Goal: Task Accomplishment & Management: Manage account settings

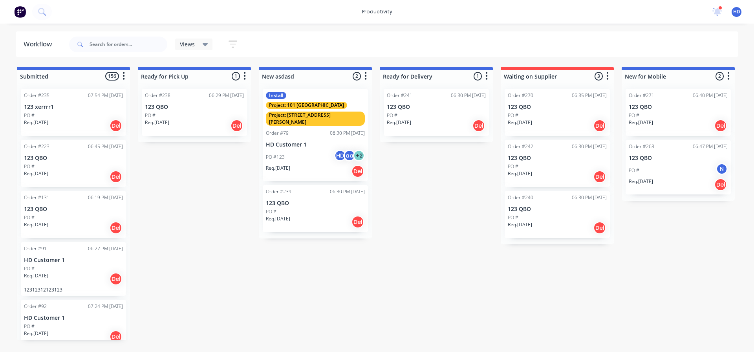
click at [317, 14] on div "productivity productivity Workflow Planner Delivery Scheduling Timesheets 10 ne…" at bounding box center [377, 12] width 754 height 24
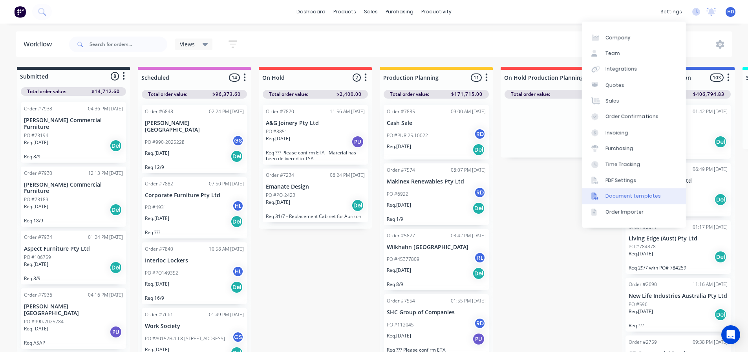
click at [651, 193] on div "Document templates" at bounding box center [632, 195] width 55 height 7
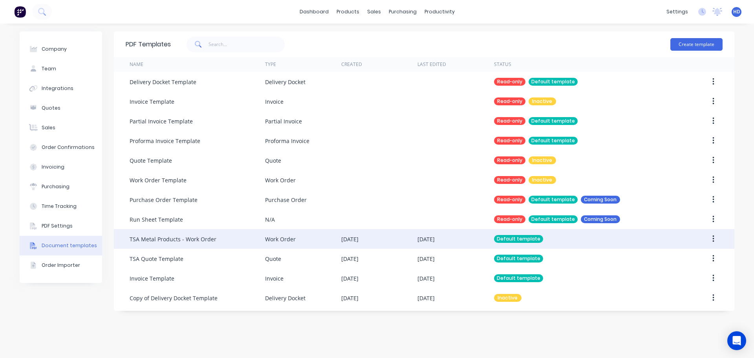
click at [188, 239] on div "TSA Metal Products - Work Order" at bounding box center [173, 239] width 87 height 8
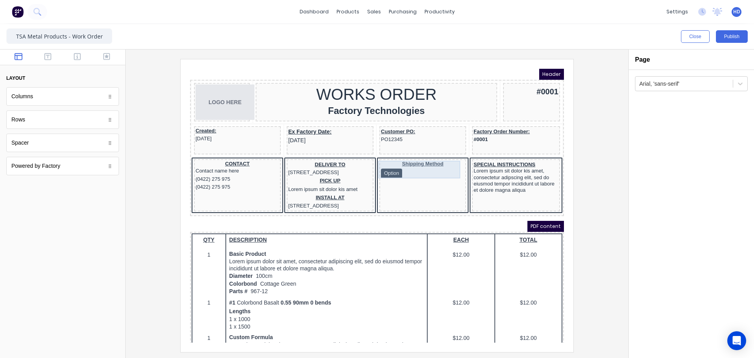
click at [401, 161] on div "Shipping Method Option" at bounding box center [413, 160] width 84 height 18
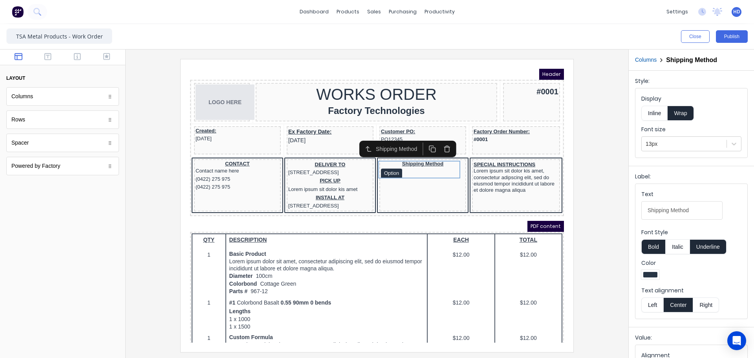
scroll to position [32, 0]
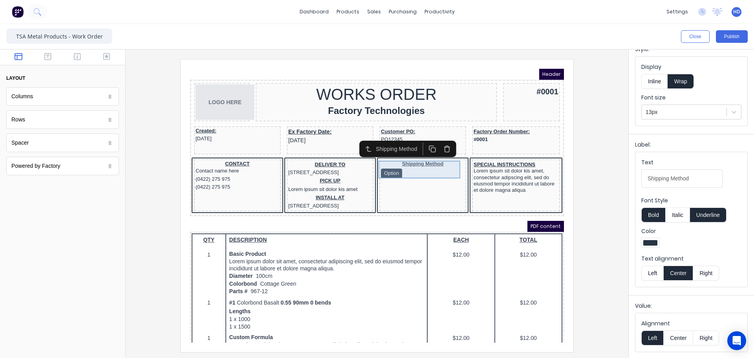
click at [399, 161] on div "Shipping Method Option" at bounding box center [413, 160] width 84 height 18
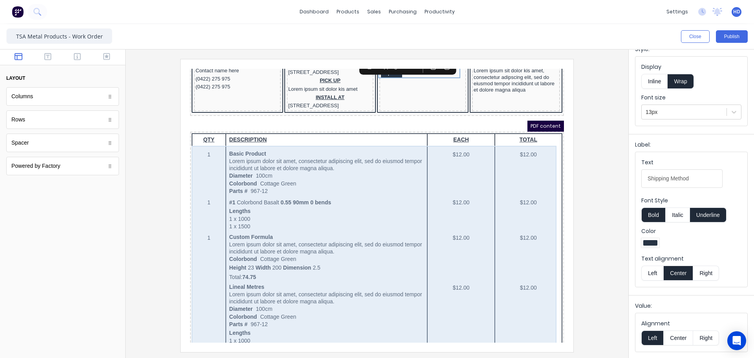
scroll to position [0, 0]
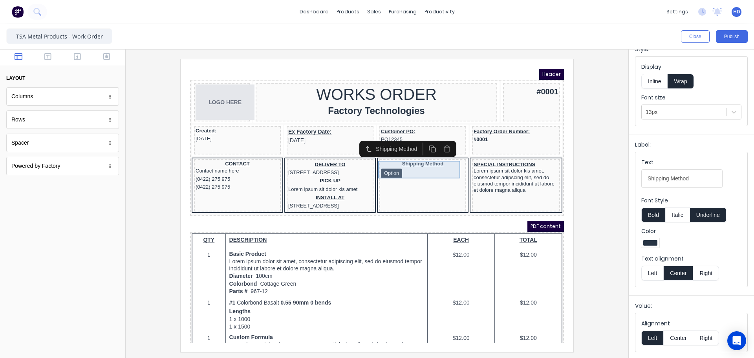
click at [393, 159] on div "Shipping Method Option" at bounding box center [413, 160] width 84 height 18
click at [378, 162] on div "Shipping Method Option" at bounding box center [413, 160] width 84 height 18
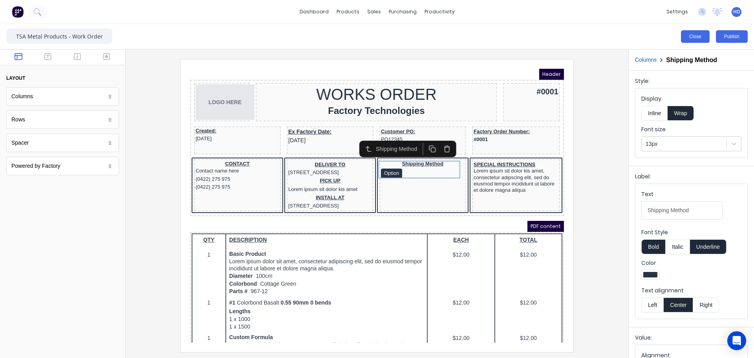
click at [693, 33] on button "Close" at bounding box center [695, 36] width 29 height 13
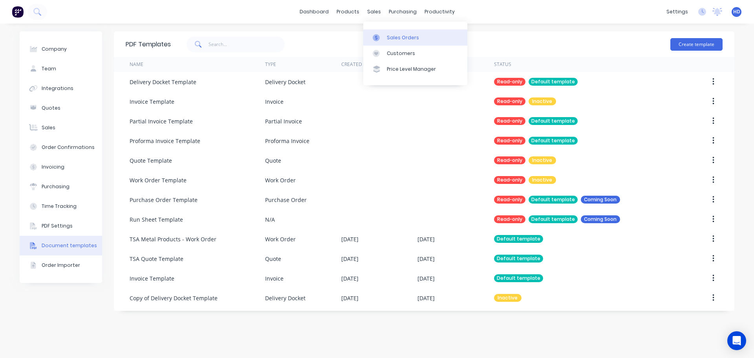
click at [402, 41] on div "Sales Orders" at bounding box center [403, 37] width 32 height 7
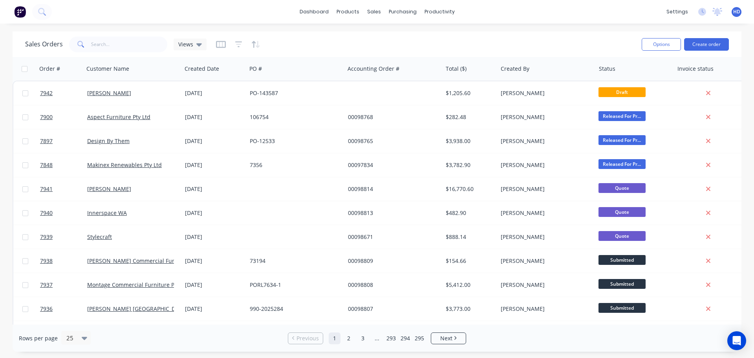
scroll to position [0, 93]
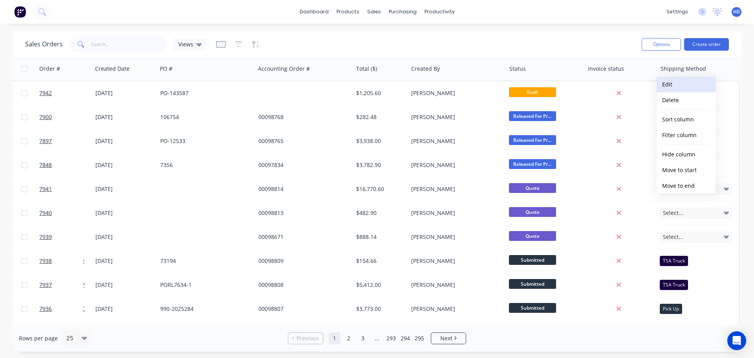
click at [682, 86] on button "Edit" at bounding box center [685, 85] width 59 height 16
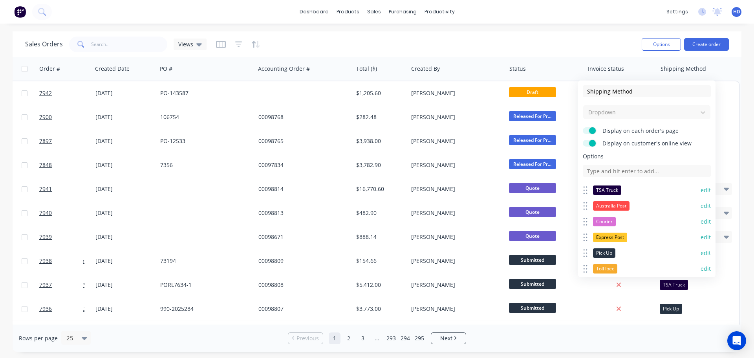
click at [701, 190] on button "edit" at bounding box center [705, 190] width 10 height 8
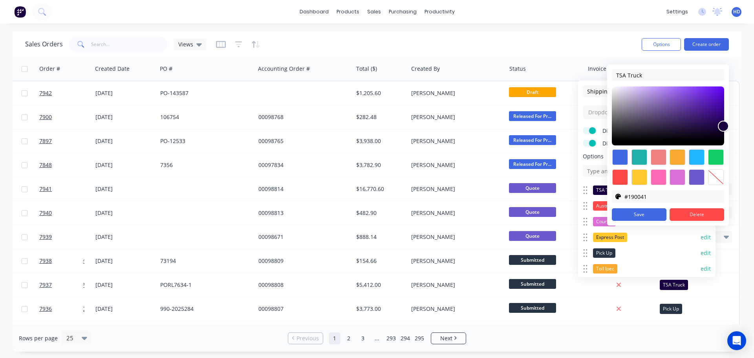
click at [568, 33] on div "Sales Orders Views Options Create order" at bounding box center [377, 44] width 729 height 26
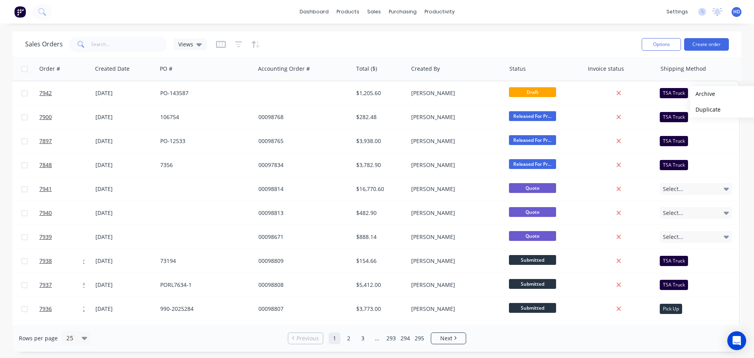
click at [510, 40] on div "Sales Orders Views" at bounding box center [330, 44] width 610 height 19
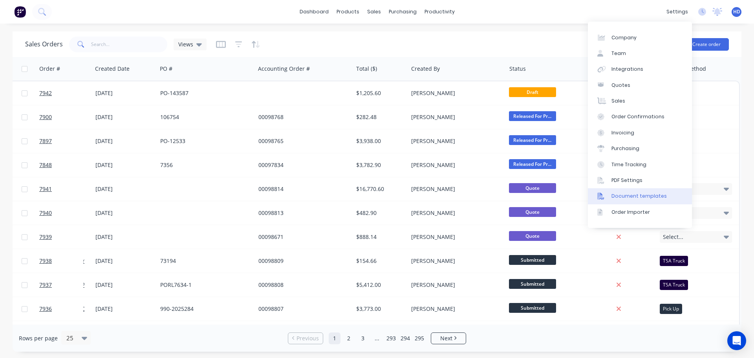
click at [653, 195] on div "Document templates" at bounding box center [638, 195] width 55 height 7
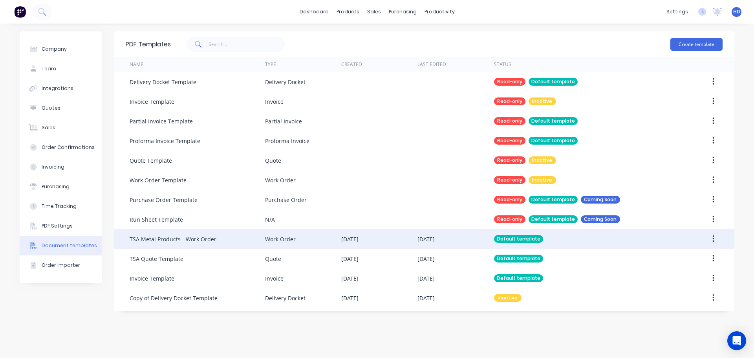
click at [198, 239] on div "TSA Metal Products - Work Order" at bounding box center [173, 239] width 87 height 8
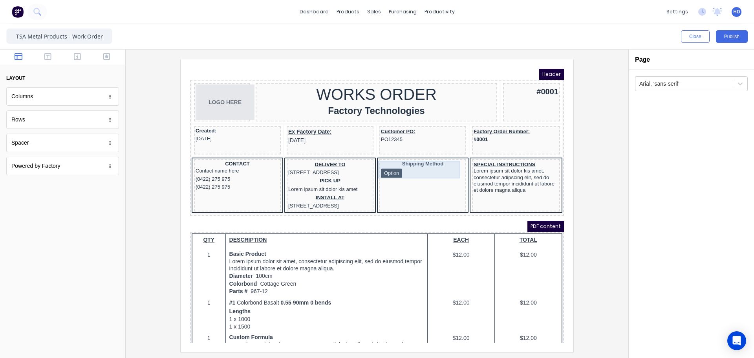
click at [394, 159] on div "Shipping Method Option" at bounding box center [413, 160] width 84 height 18
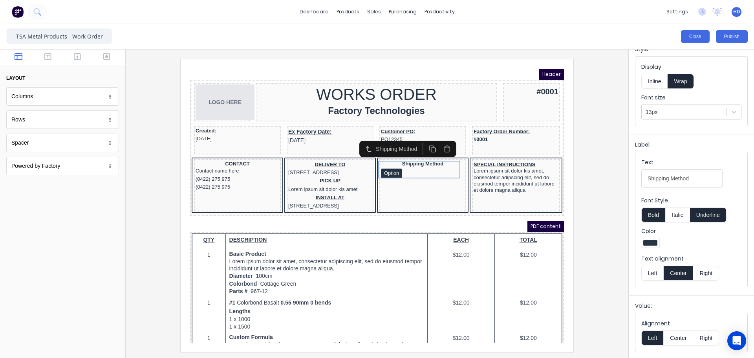
click at [694, 36] on button "Close" at bounding box center [695, 36] width 29 height 13
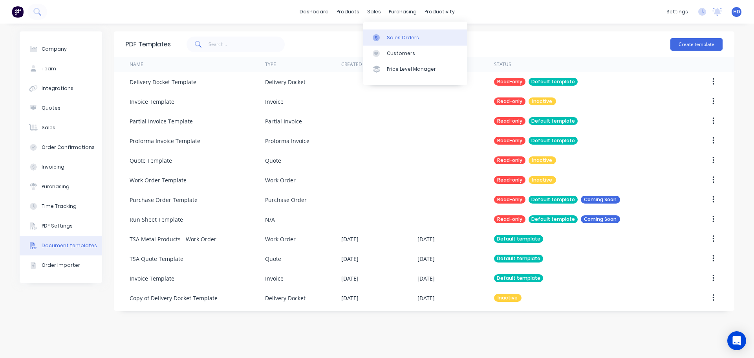
click at [397, 41] on link "Sales Orders" at bounding box center [415, 37] width 104 height 16
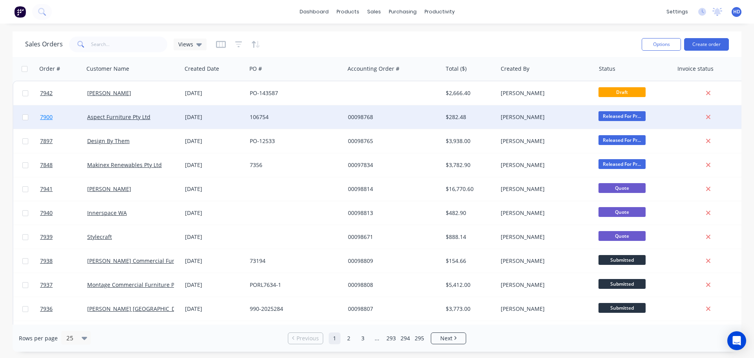
click at [63, 116] on link "7900" at bounding box center [63, 117] width 47 height 24
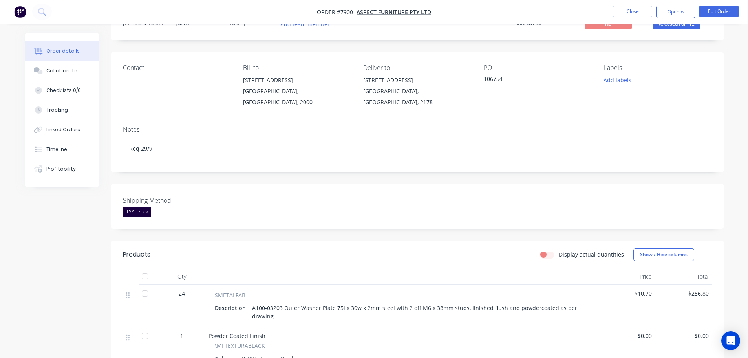
scroll to position [79, 0]
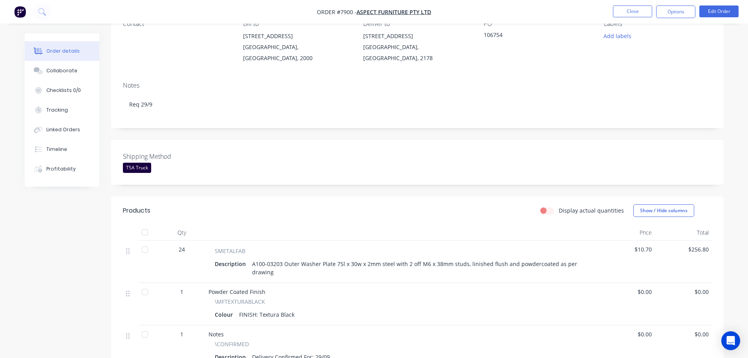
click at [143, 163] on div "TSA Truck" at bounding box center [137, 168] width 28 height 10
click at [48, 227] on div "Created by Allisa Created 29/08/25 Required 11/09/25 Assigned to Add team membe…" at bounding box center [374, 222] width 699 height 535
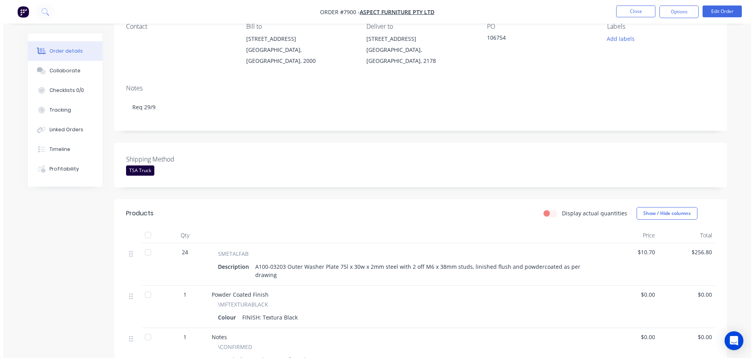
scroll to position [0, 0]
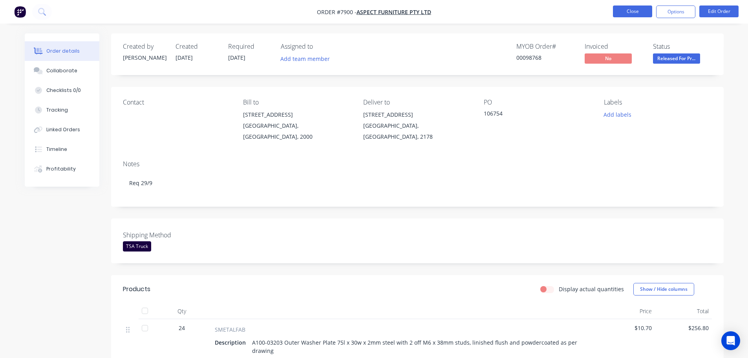
click at [632, 14] on button "Close" at bounding box center [632, 11] width 39 height 12
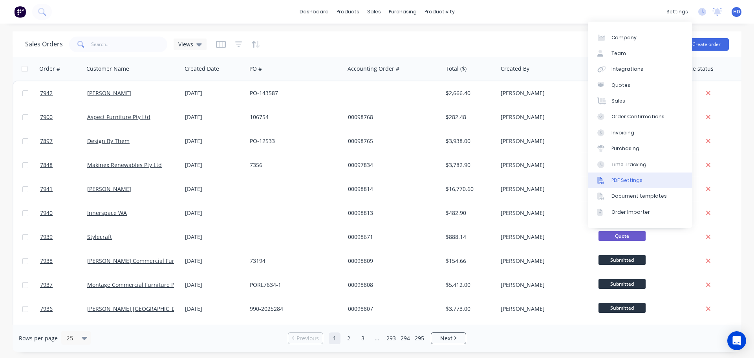
click at [634, 183] on div "PDF Settings" at bounding box center [626, 180] width 31 height 7
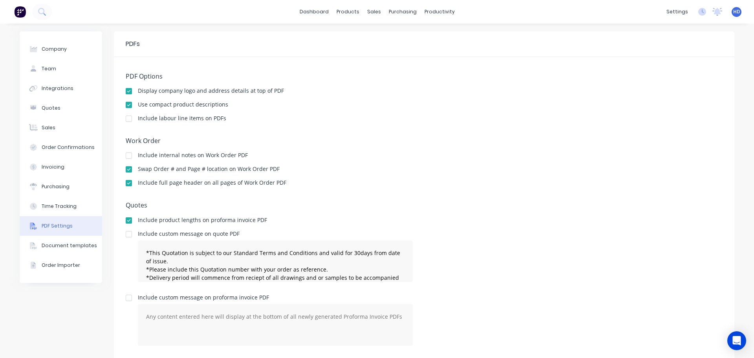
type textarea "*This Quotation is subject to our Standard Terms and Conditions and valid for 3…"
click at [75, 250] on button "Document templates" at bounding box center [61, 246] width 82 height 20
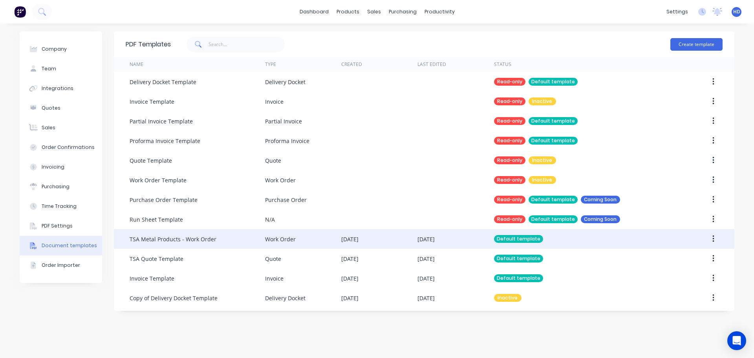
click at [159, 239] on div "TSA Metal Products - Work Order" at bounding box center [173, 239] width 87 height 8
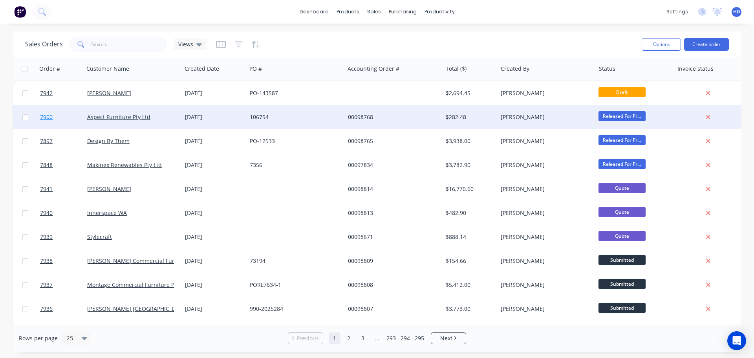
click at [56, 116] on link "7900" at bounding box center [63, 117] width 47 height 24
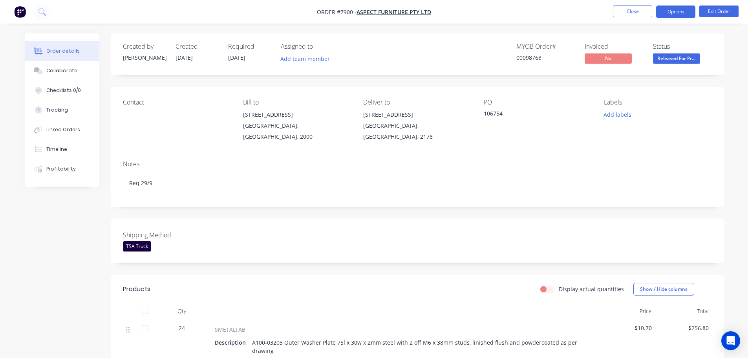
click at [682, 12] on button "Options" at bounding box center [675, 11] width 39 height 13
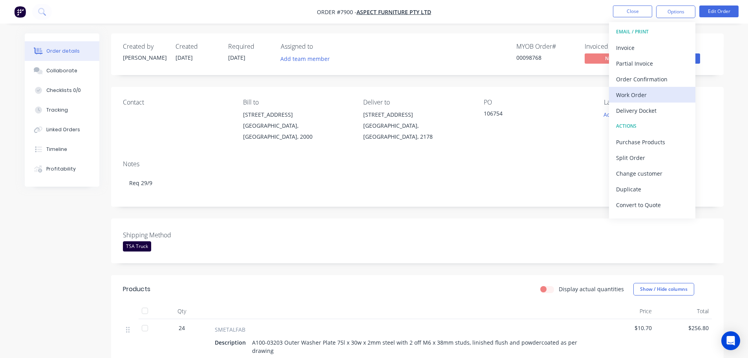
click at [647, 96] on div "Work Order" at bounding box center [652, 94] width 72 height 11
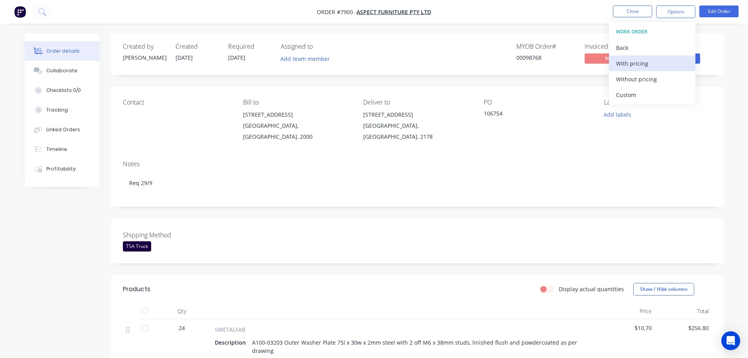
click at [657, 65] on div "With pricing" at bounding box center [652, 63] width 72 height 11
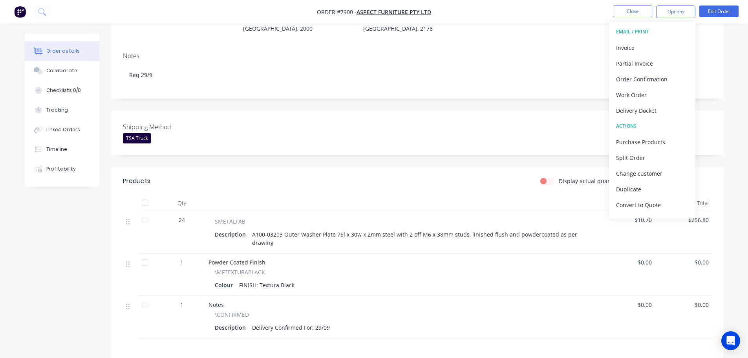
scroll to position [118, 0]
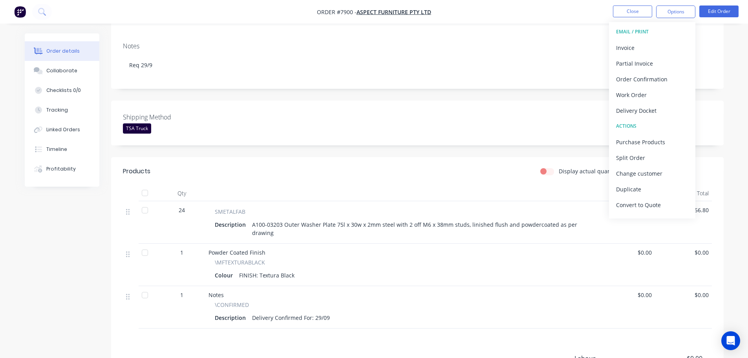
drag, startPoint x: 76, startPoint y: 238, endPoint x: 68, endPoint y: 237, distance: 7.9
click at [75, 238] on div "Created by Allisa Created 29/08/25 Required 11/09/25 Assigned to Add team membe…" at bounding box center [374, 183] width 699 height 535
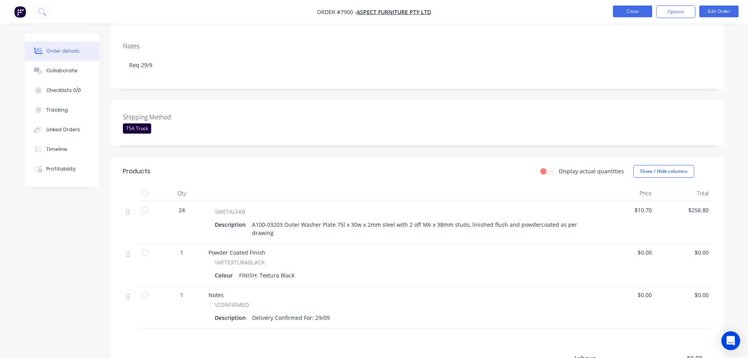
click at [638, 11] on button "Close" at bounding box center [632, 11] width 39 height 12
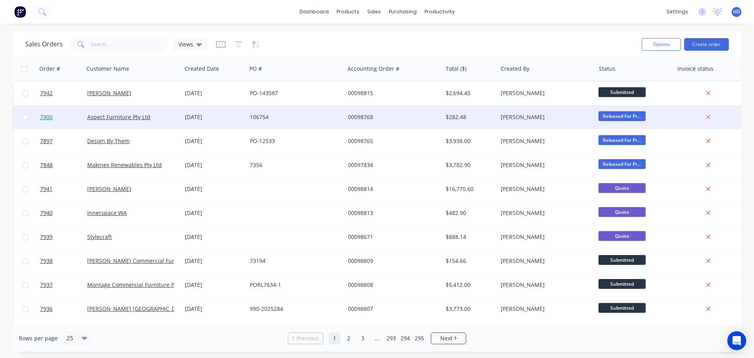
click at [62, 115] on link "7900" at bounding box center [63, 117] width 47 height 24
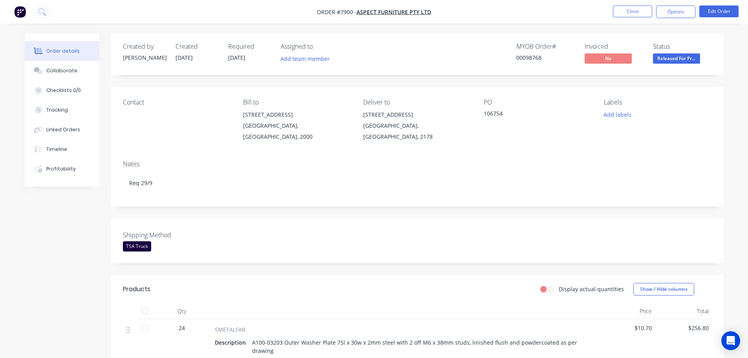
click at [140, 241] on div "TSA Truck" at bounding box center [137, 246] width 28 height 10
click at [442, 237] on div "Shipping Method TSA Truck" at bounding box center [417, 240] width 612 height 45
click at [635, 7] on button "Close" at bounding box center [632, 11] width 39 height 12
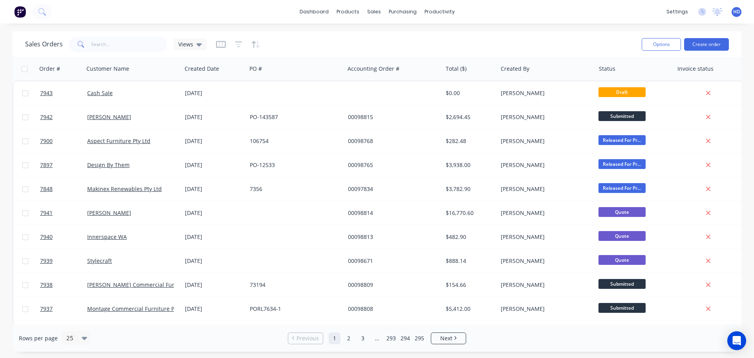
scroll to position [0, 93]
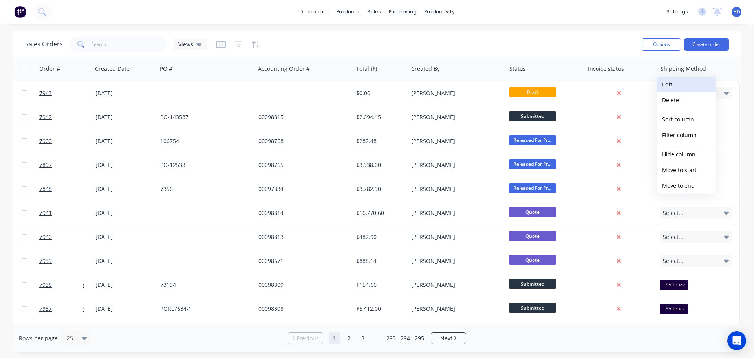
click at [675, 87] on button "Edit" at bounding box center [685, 85] width 59 height 16
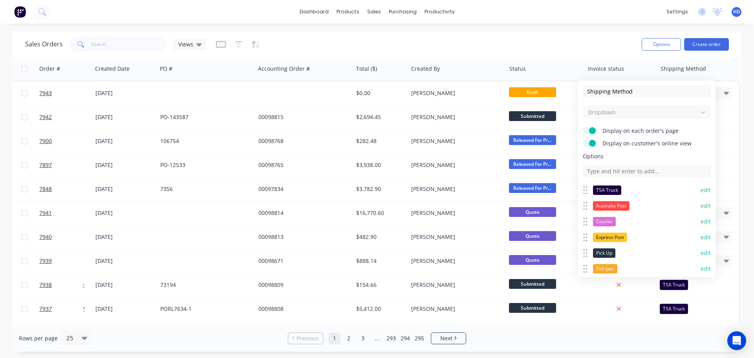
click at [311, 26] on div "dashboard products sales purchasing productivity dashboard products Product Cat…" at bounding box center [377, 179] width 754 height 358
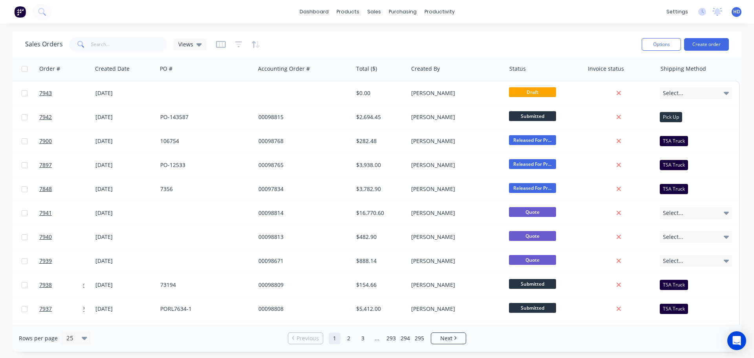
click at [263, 22] on div "dashboard products sales purchasing productivity dashboard products Product Cat…" at bounding box center [377, 12] width 754 height 24
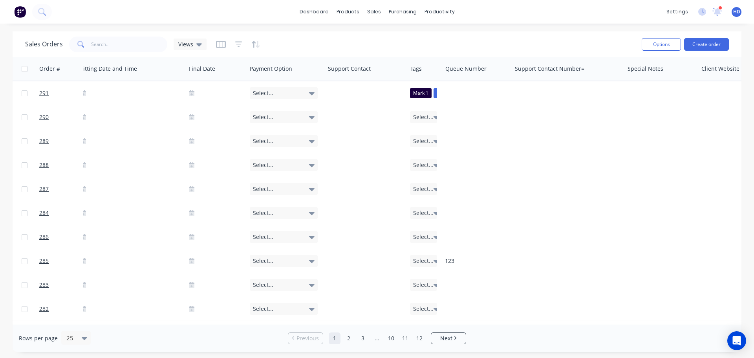
scroll to position [0, 868]
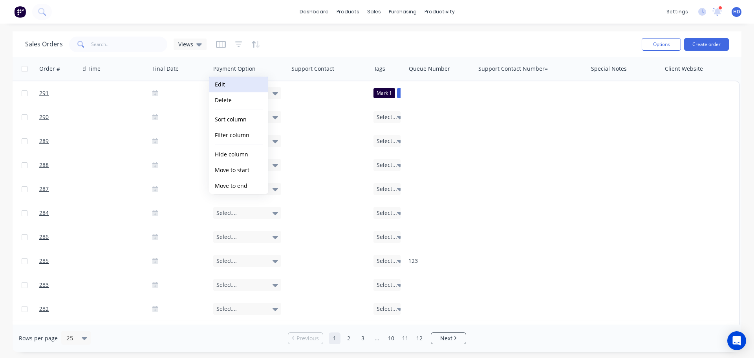
click at [229, 84] on button "Edit" at bounding box center [238, 85] width 59 height 16
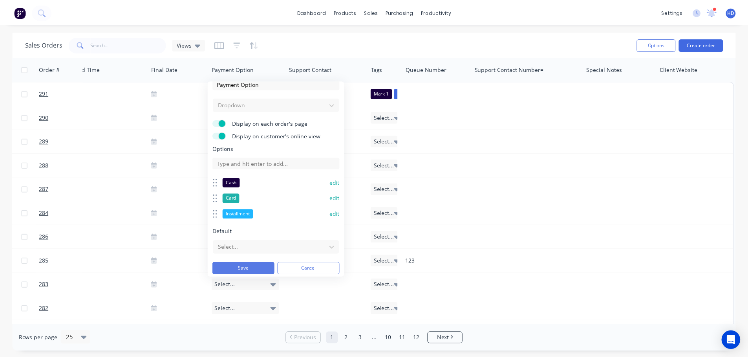
scroll to position [10, 0]
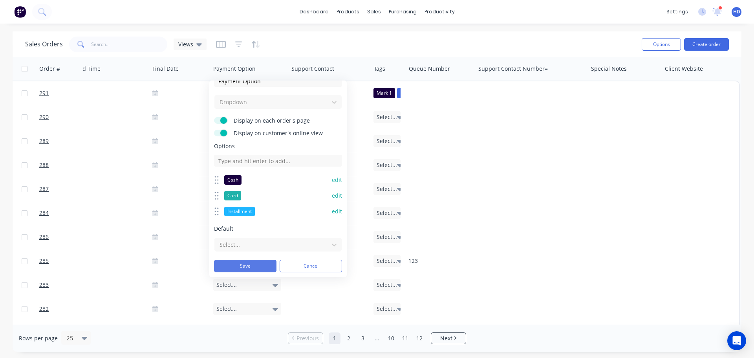
click at [249, 265] on button "Save" at bounding box center [245, 266] width 62 height 13
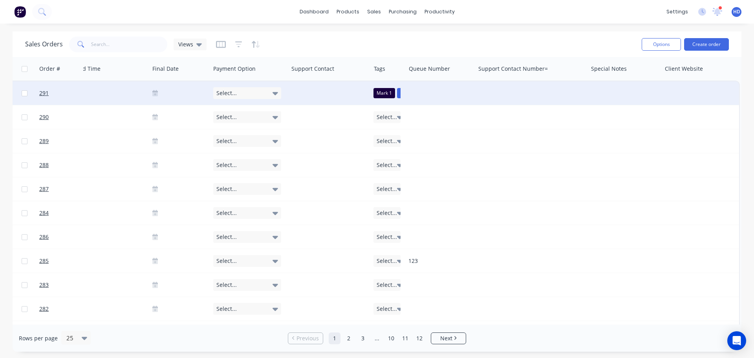
click at [265, 93] on div "Select..." at bounding box center [247, 93] width 68 height 12
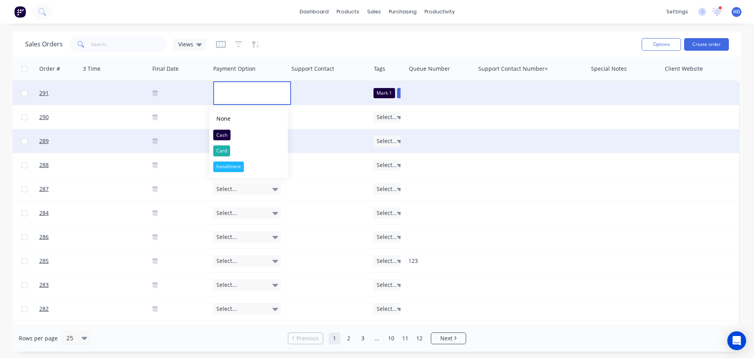
click at [233, 132] on button "Cash" at bounding box center [248, 135] width 79 height 16
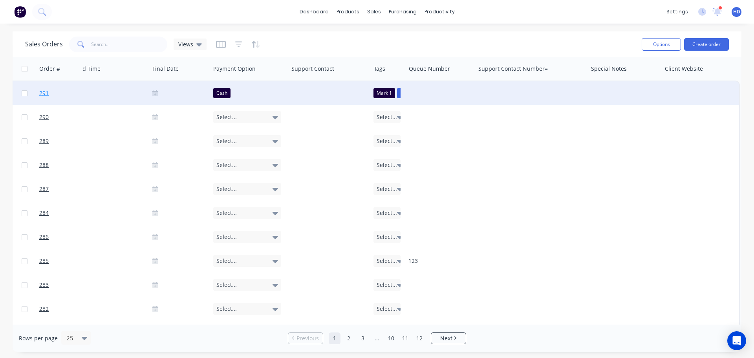
click at [65, 93] on link "291" at bounding box center [62, 93] width 47 height 24
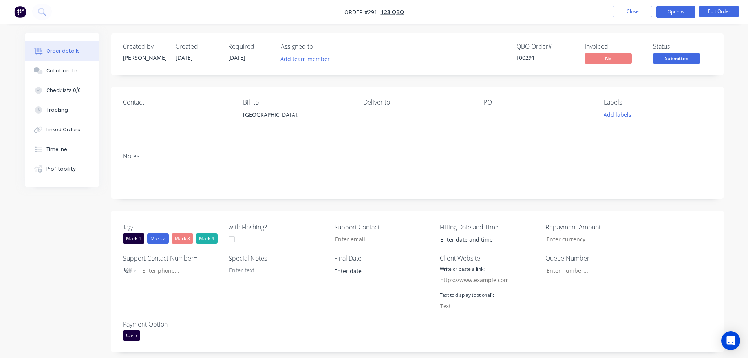
click at [685, 11] on button "Options" at bounding box center [675, 11] width 39 height 13
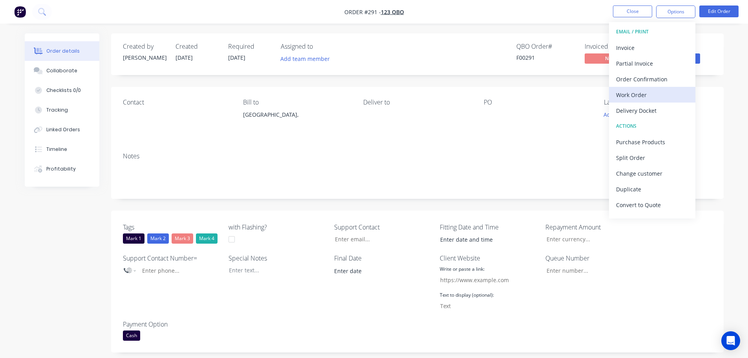
click at [651, 97] on div "Work Order" at bounding box center [652, 94] width 72 height 11
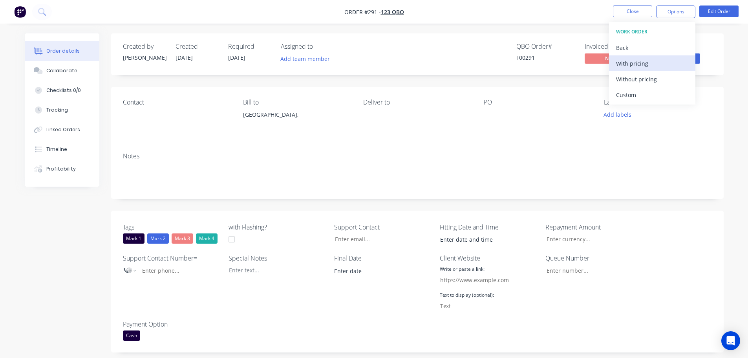
click at [660, 62] on div "With pricing" at bounding box center [652, 63] width 72 height 11
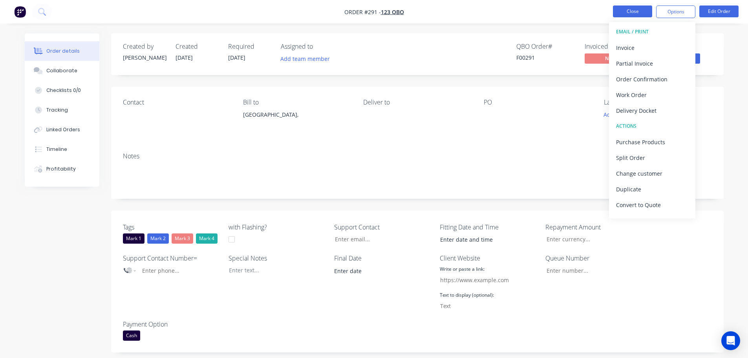
click at [622, 8] on button "Close" at bounding box center [632, 11] width 39 height 12
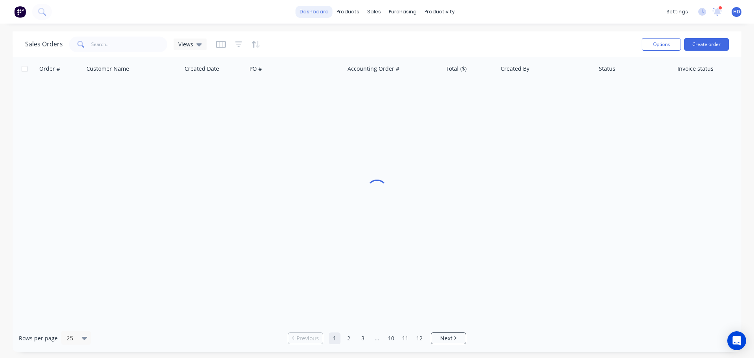
click at [323, 10] on link "dashboard" at bounding box center [314, 12] width 37 height 12
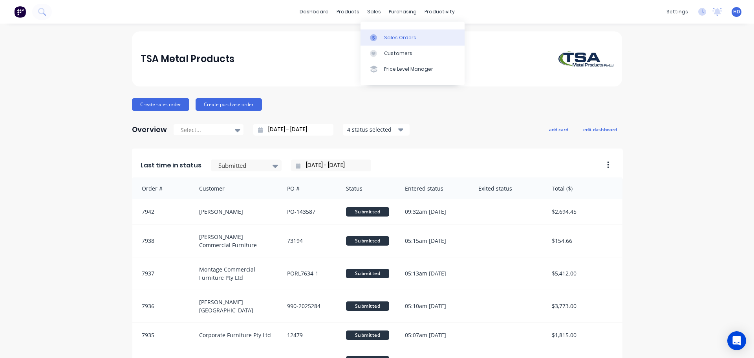
click at [395, 32] on link "Sales Orders" at bounding box center [412, 37] width 104 height 16
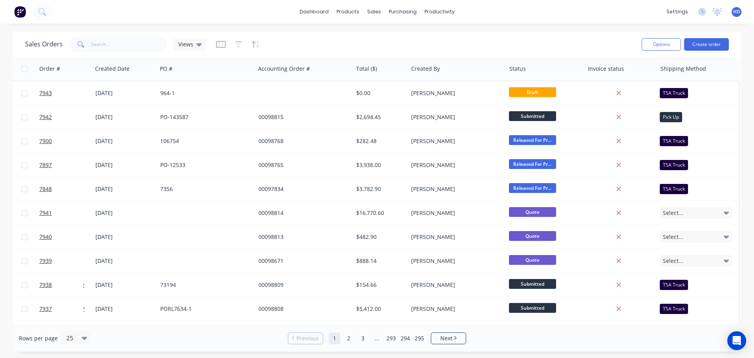
scroll to position [0, 93]
click at [679, 71] on div at bounding box center [696, 69] width 72 height 16
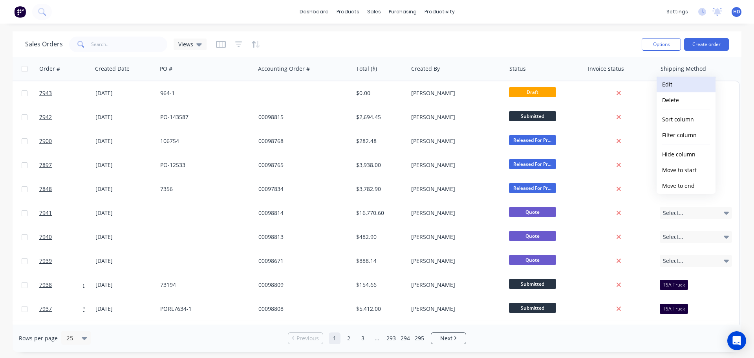
click at [673, 84] on button "Edit" at bounding box center [685, 85] width 59 height 16
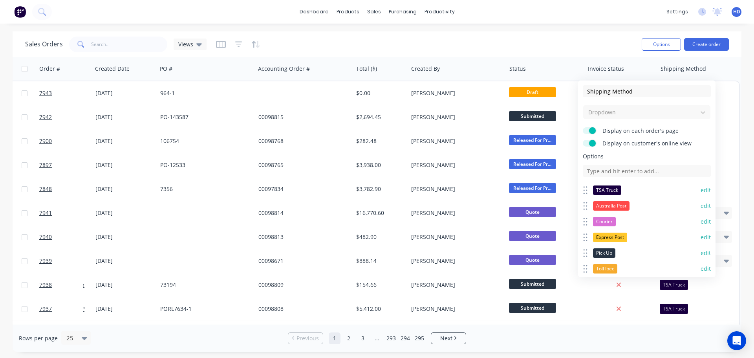
click at [703, 189] on button "edit" at bounding box center [705, 190] width 10 height 8
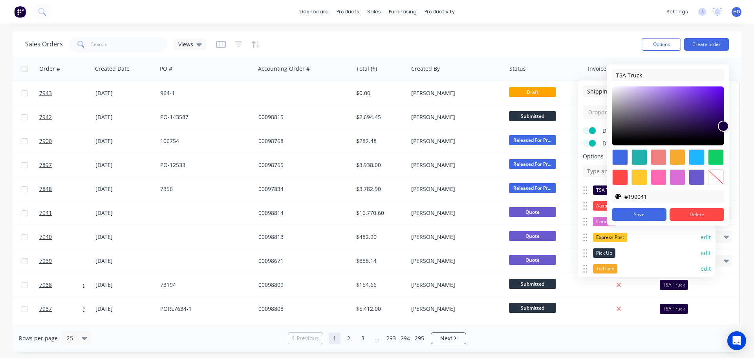
drag, startPoint x: 530, startPoint y: 23, endPoint x: 524, endPoint y: 22, distance: 5.9
click at [530, 23] on div "dashboard products sales purchasing productivity dashboard products Product Cat…" at bounding box center [377, 12] width 754 height 24
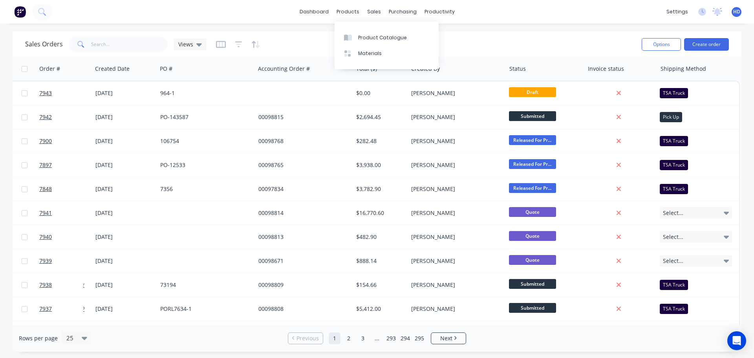
drag, startPoint x: 284, startPoint y: 9, endPoint x: 276, endPoint y: 14, distance: 10.0
click at [284, 9] on div "dashboard products sales purchasing productivity dashboard products Product Cat…" at bounding box center [377, 12] width 754 height 24
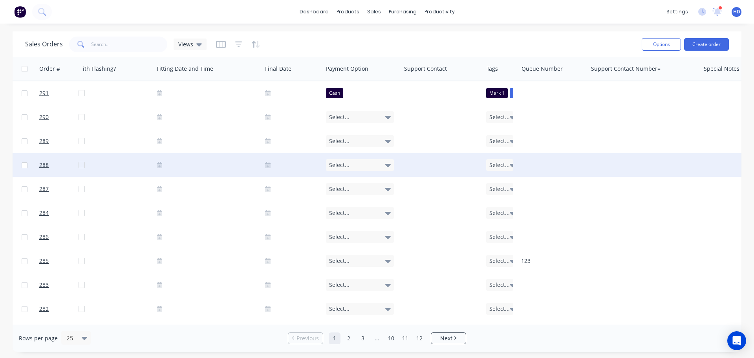
scroll to position [0, 753]
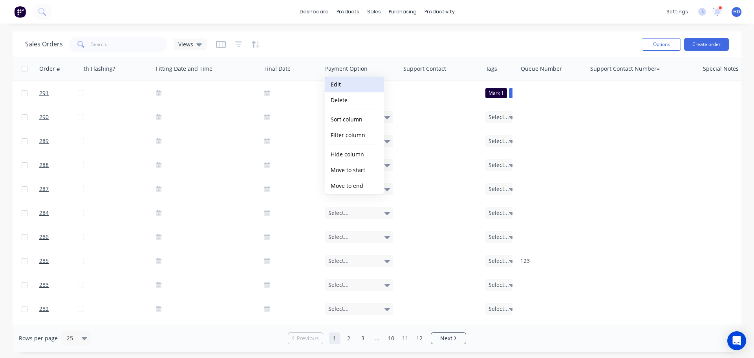
click at [358, 85] on button "Edit" at bounding box center [354, 85] width 59 height 16
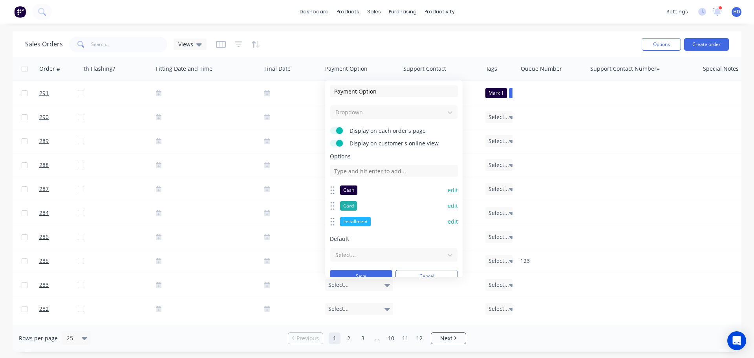
click at [448, 190] on button "edit" at bounding box center [453, 190] width 10 height 8
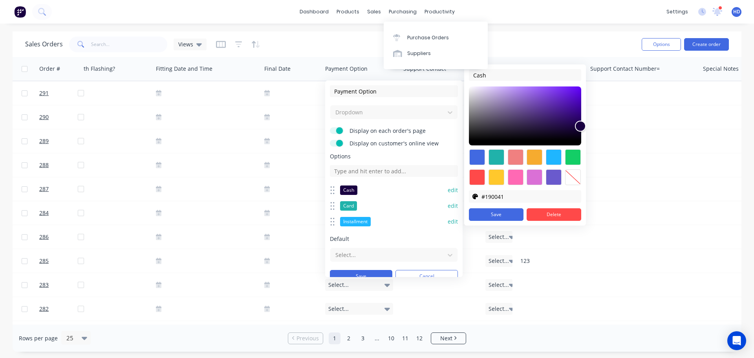
click at [346, 28] on div "dashboard products sales purchasing productivity dashboard products Product Cat…" at bounding box center [377, 179] width 754 height 358
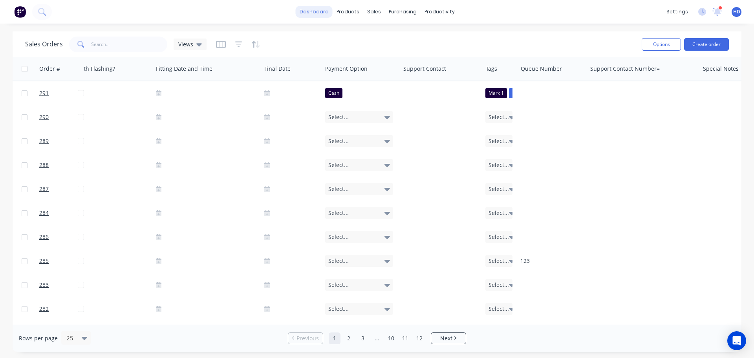
click at [316, 13] on link "dashboard" at bounding box center [314, 12] width 37 height 12
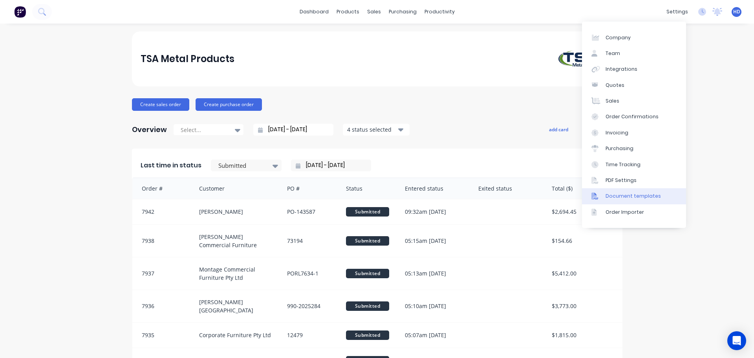
click at [614, 197] on div "Document templates" at bounding box center [632, 195] width 55 height 7
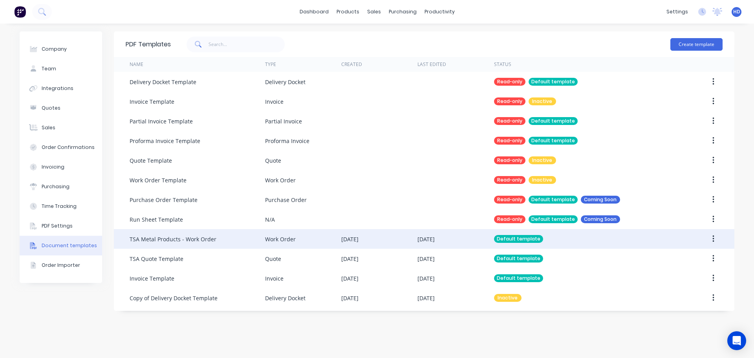
click at [179, 238] on div "TSA Metal Products - Work Order" at bounding box center [173, 239] width 87 height 8
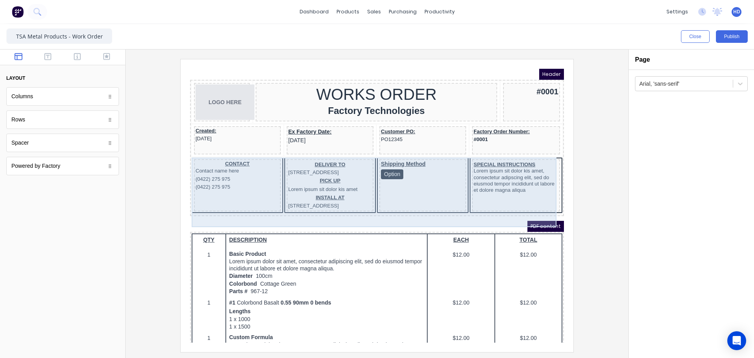
click at [441, 150] on div "Shipping Method Option" at bounding box center [413, 176] width 87 height 52
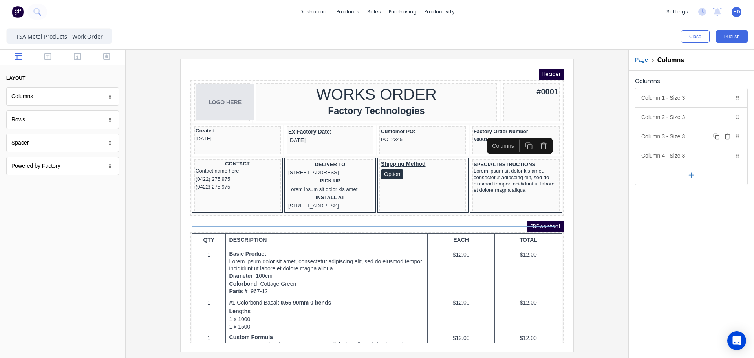
click at [671, 136] on div "Column 3 - Size 3 Duplicate Delete" at bounding box center [691, 136] width 112 height 19
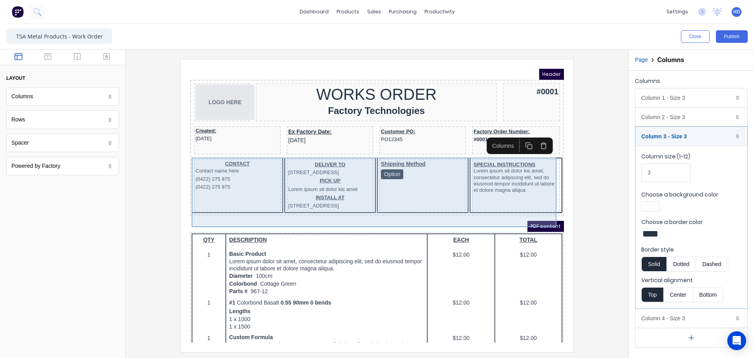
click at [504, 196] on div "SPECIAL INSTRUCTIONS Lorem ipsum sit dolor kis amet, consectetur adipscing elit…" at bounding box center [506, 176] width 88 height 52
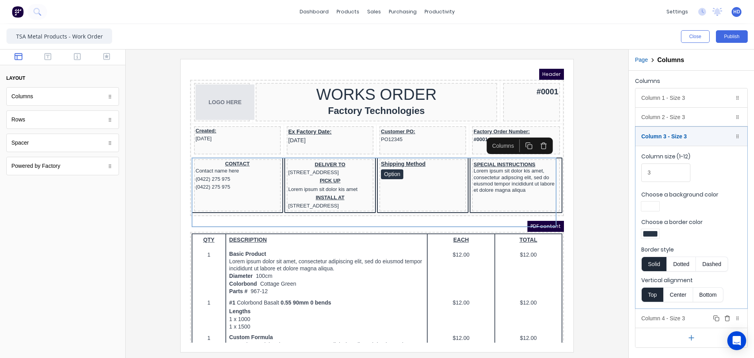
click at [660, 313] on div "Column 4 - Size 3 Duplicate Delete" at bounding box center [691, 318] width 112 height 19
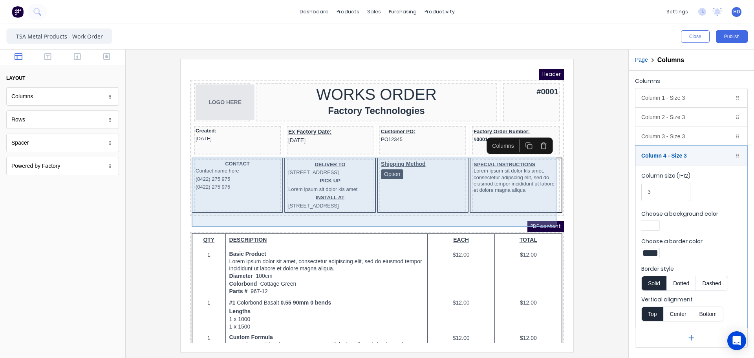
click at [412, 190] on div "Shipping Method Option" at bounding box center [413, 176] width 87 height 52
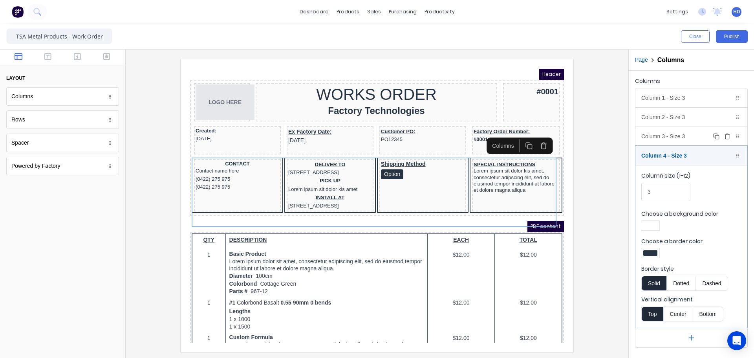
click at [662, 134] on div "Column 3 - Size 3 Duplicate Delete" at bounding box center [691, 136] width 112 height 19
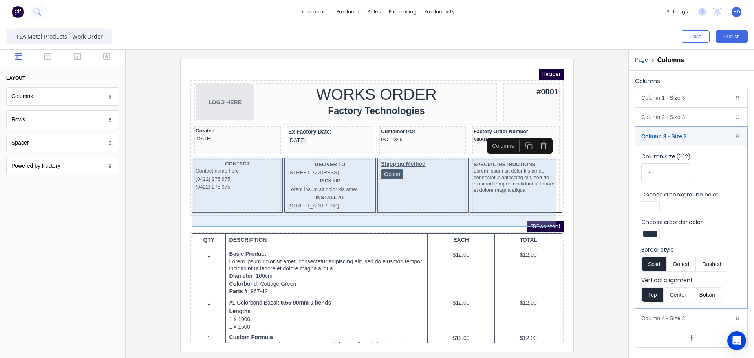
click at [415, 180] on div "Shipping Method Option" at bounding box center [413, 176] width 87 height 52
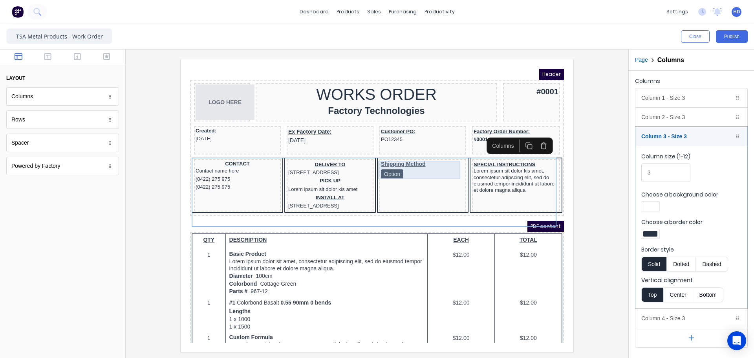
click at [407, 162] on div "Shipping Method Option" at bounding box center [413, 160] width 84 height 18
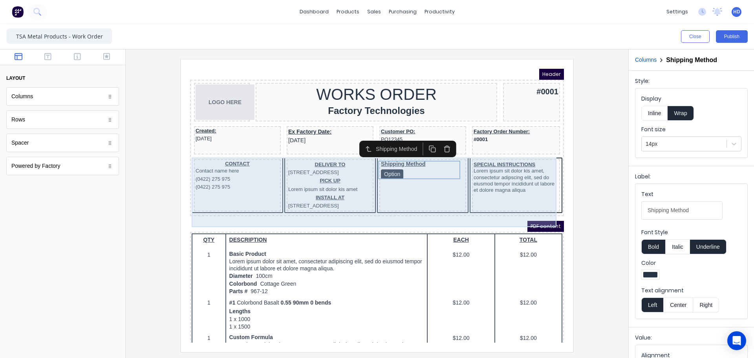
click at [506, 148] on div "CONTACT Contact name here (0422) 275 975 (0422) 275 975 DELIVER TO 234 Beach Ro…" at bounding box center [367, 176] width 371 height 57
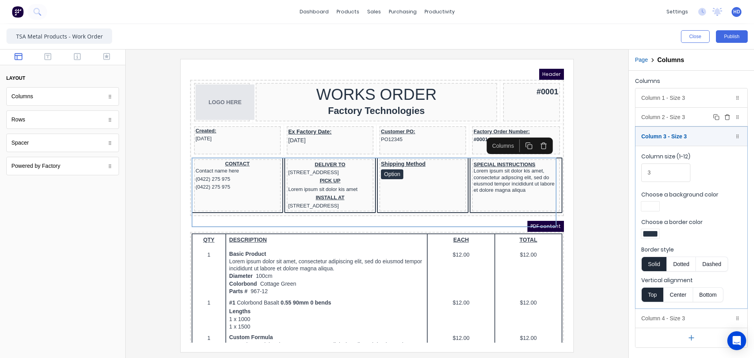
click at [677, 117] on div "Column 2 - Size 3 Duplicate Delete" at bounding box center [691, 117] width 112 height 19
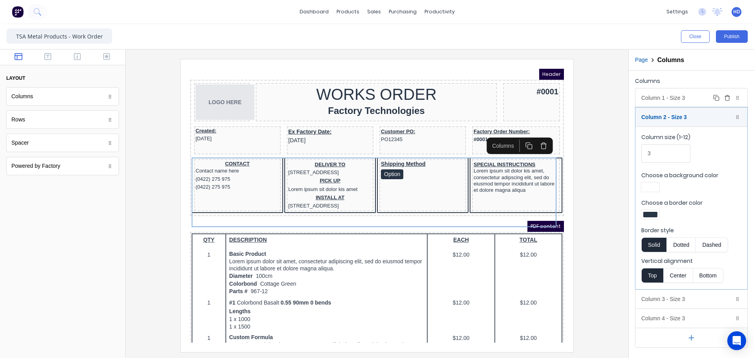
click at [664, 92] on div "Column 1 - Size 3 Duplicate Delete" at bounding box center [691, 97] width 112 height 19
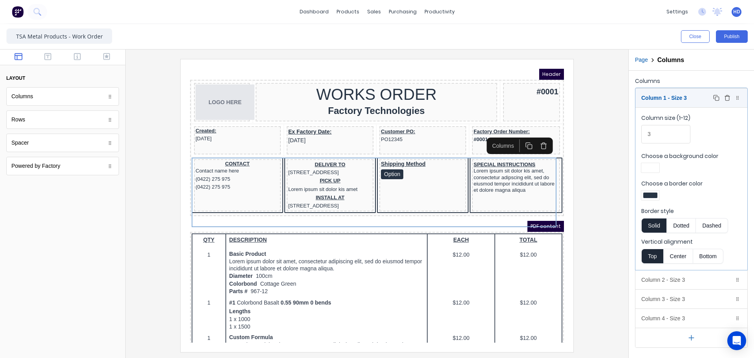
click at [664, 98] on div "Column 1 - Size 3 Duplicate Delete" at bounding box center [691, 97] width 112 height 19
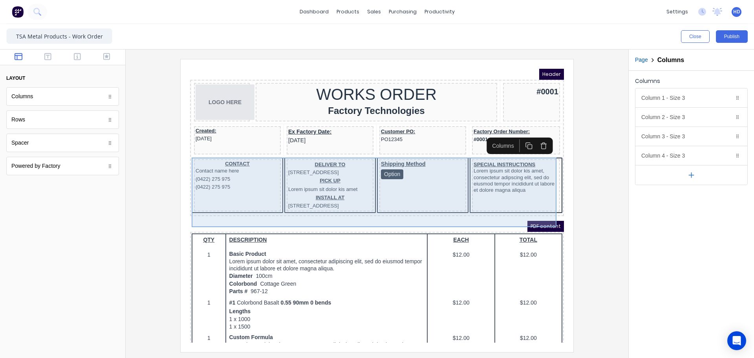
click at [418, 174] on div "Shipping Method Option" at bounding box center [413, 176] width 87 height 52
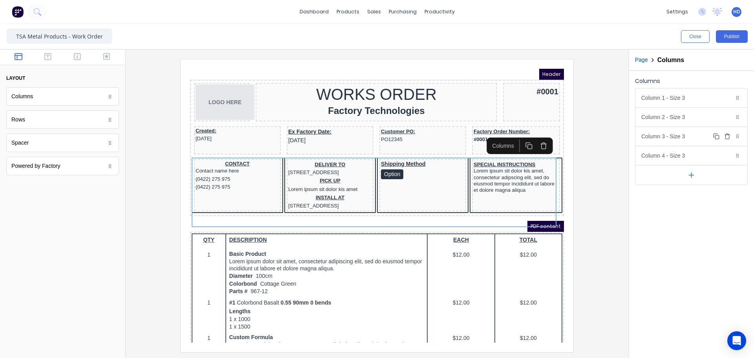
click at [671, 137] on div "Column 3 - Size 3 Duplicate Delete" at bounding box center [691, 136] width 112 height 19
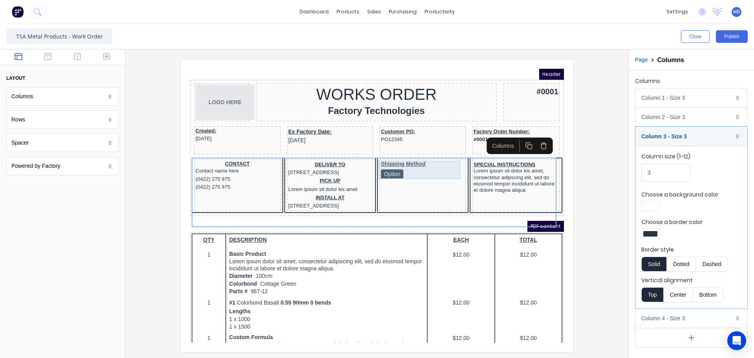
click at [413, 160] on div "Shipping Method Option" at bounding box center [413, 160] width 84 height 18
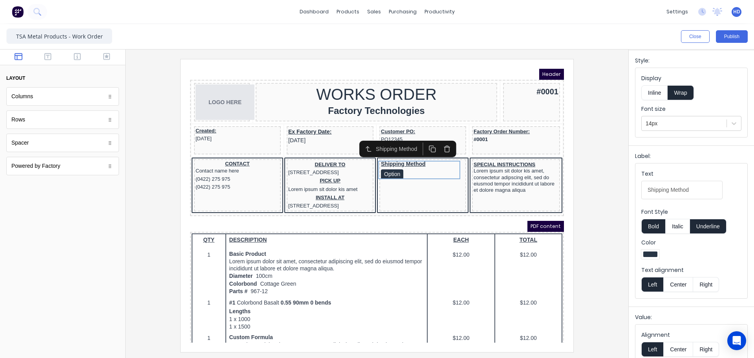
scroll to position [32, 0]
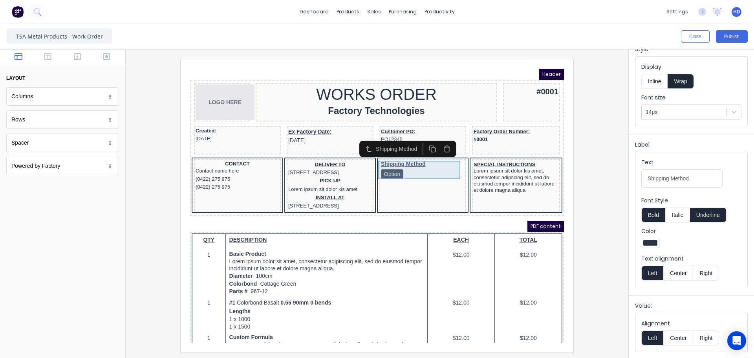
click at [404, 160] on div "Shipping Method Option" at bounding box center [413, 160] width 84 height 18
click at [696, 35] on button "Close" at bounding box center [695, 36] width 29 height 13
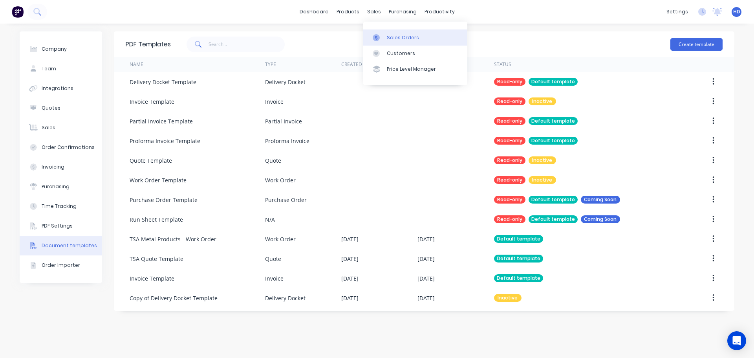
click at [389, 33] on link "Sales Orders" at bounding box center [415, 37] width 104 height 16
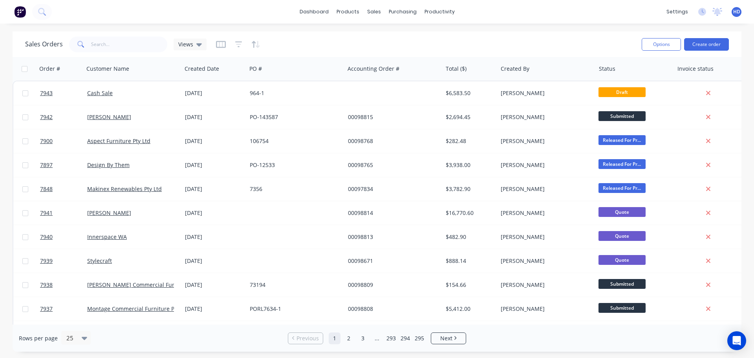
scroll to position [0, 93]
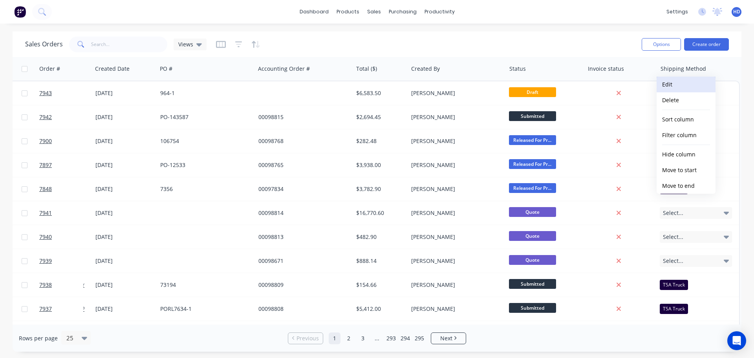
click at [677, 83] on button "Edit" at bounding box center [685, 85] width 59 height 16
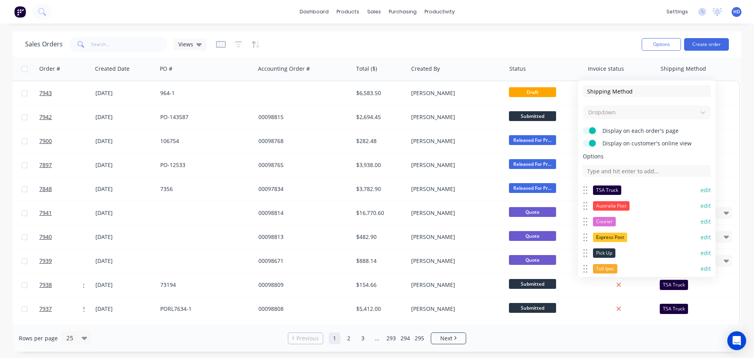
click at [701, 190] on button "edit" at bounding box center [705, 190] width 10 height 8
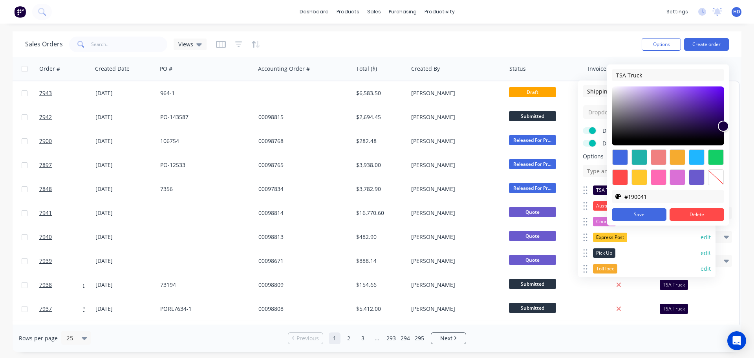
type input "#13012e"
click at [720, 135] on div at bounding box center [668, 115] width 112 height 59
click at [644, 214] on button "Save" at bounding box center [639, 214] width 55 height 13
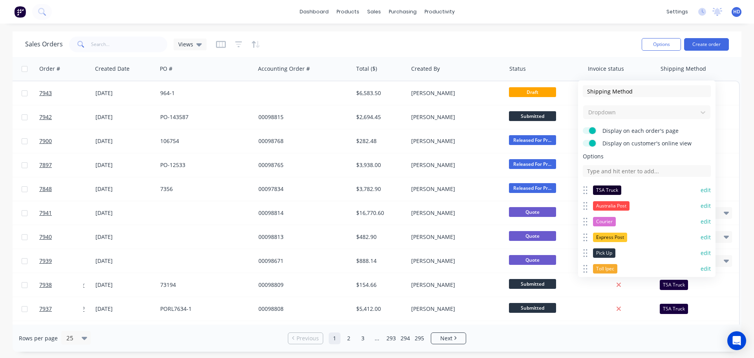
click at [418, 34] on div "Sales Orders Views Options Create order" at bounding box center [377, 44] width 729 height 26
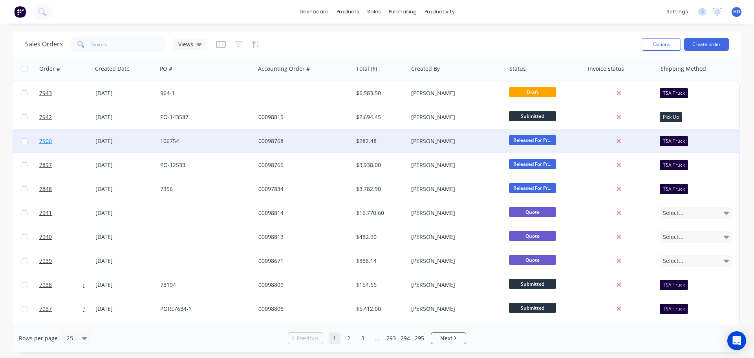
click at [64, 141] on link "7900" at bounding box center [62, 141] width 47 height 24
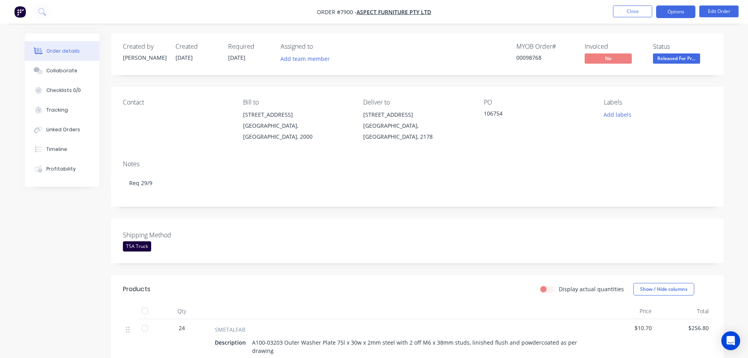
click at [683, 13] on button "Options" at bounding box center [675, 11] width 39 height 13
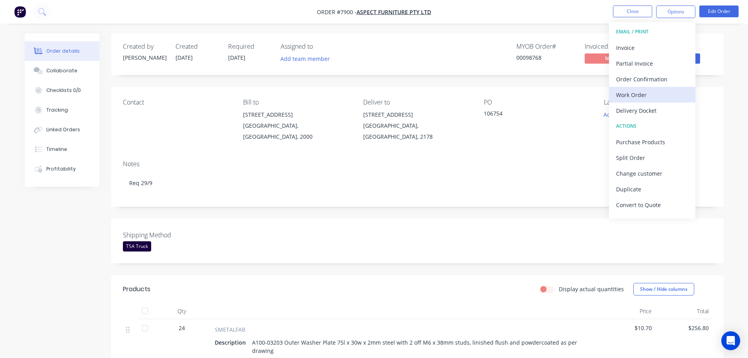
click at [646, 94] on div "Work Order" at bounding box center [652, 94] width 72 height 11
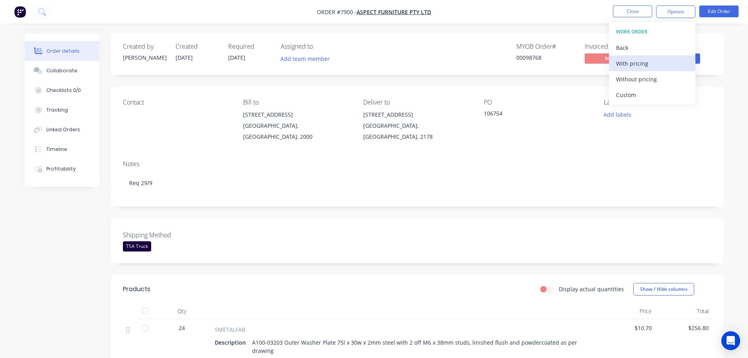
click at [645, 62] on div "With pricing" at bounding box center [652, 63] width 72 height 11
click at [425, 144] on div "Contact Bill to 1/40 King St Sydney, New South Wales, 2000 Deliver to 7A Sepia …" at bounding box center [417, 120] width 612 height 67
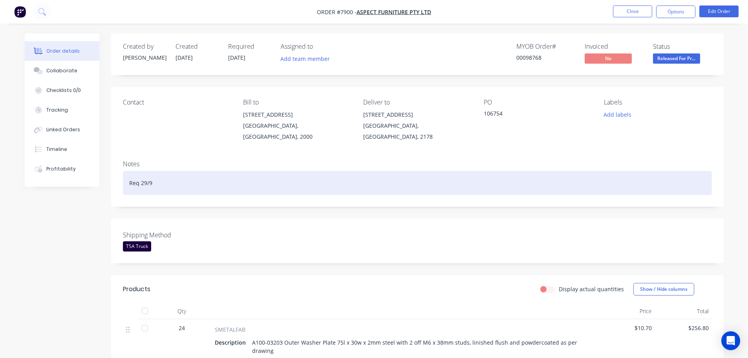
drag, startPoint x: 134, startPoint y: 231, endPoint x: 462, endPoint y: 167, distance: 333.7
click at [459, 171] on div "Req 29/9" at bounding box center [417, 183] width 589 height 24
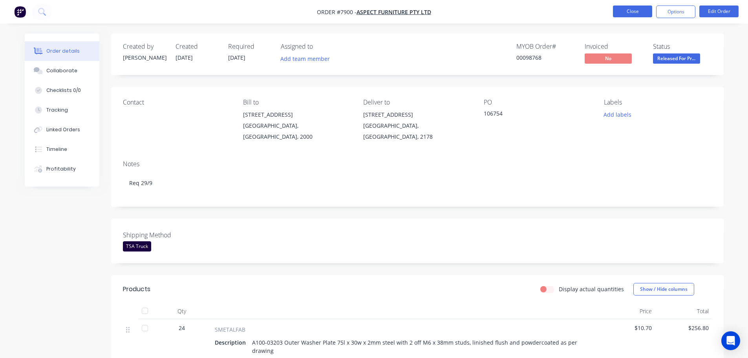
click at [638, 12] on button "Close" at bounding box center [632, 11] width 39 height 12
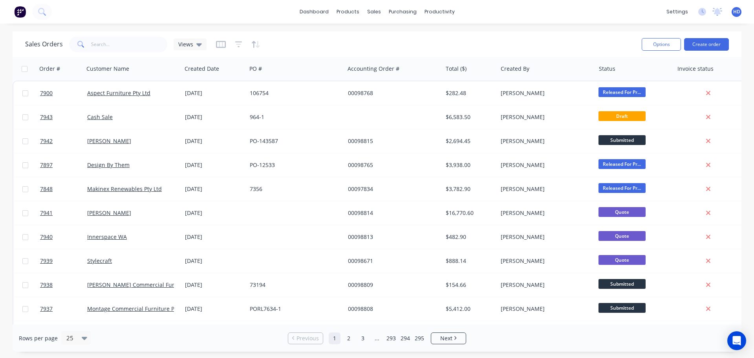
scroll to position [0, 93]
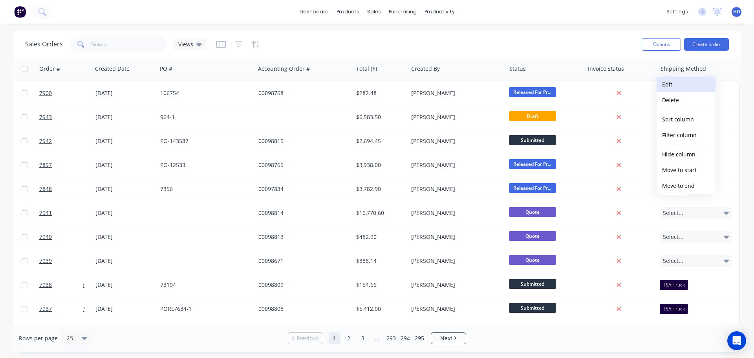
click at [670, 82] on button "Edit" at bounding box center [685, 85] width 59 height 16
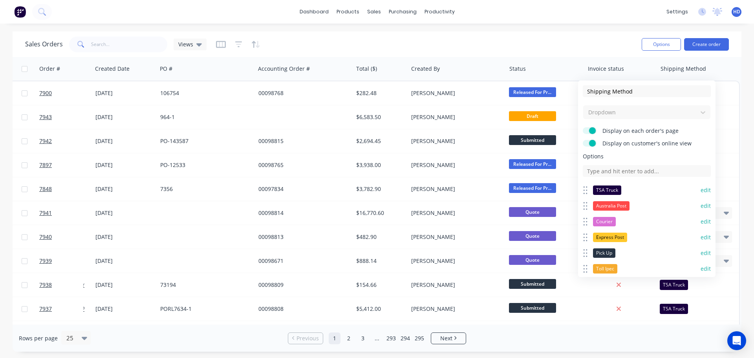
click at [700, 189] on button "edit" at bounding box center [705, 190] width 10 height 8
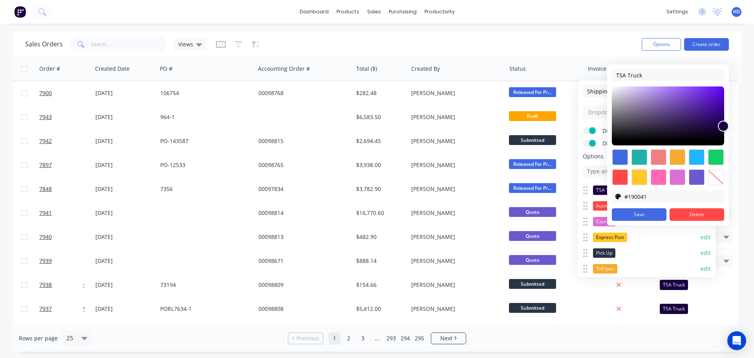
type input "#150136"
click at [722, 133] on div at bounding box center [668, 115] width 112 height 59
click at [654, 215] on button "Save" at bounding box center [639, 214] width 55 height 13
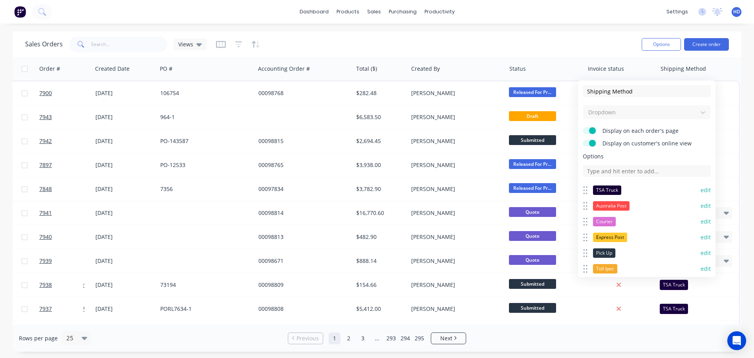
click at [700, 190] on button "edit" at bounding box center [705, 190] width 10 height 8
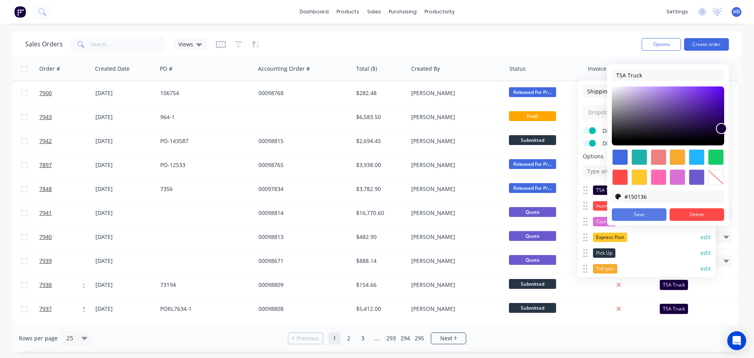
click at [652, 214] on button "Save" at bounding box center [639, 214] width 55 height 13
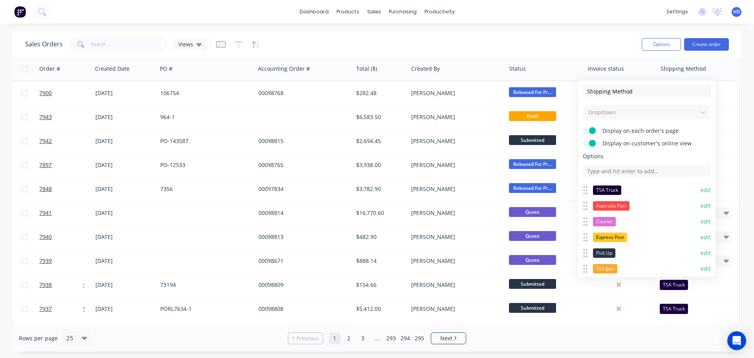
click at [340, 36] on div "Sales Orders Views" at bounding box center [330, 44] width 610 height 19
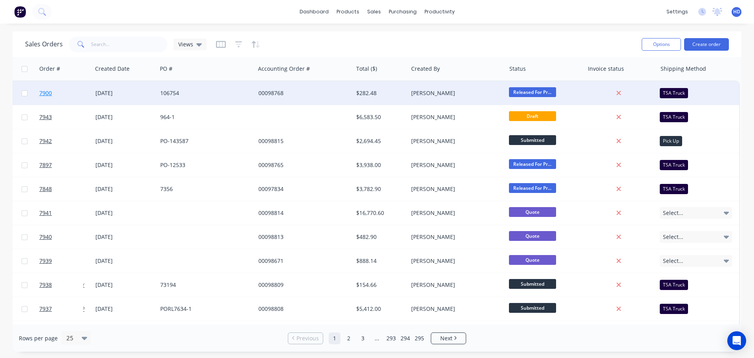
click at [58, 90] on link "7900" at bounding box center [62, 93] width 47 height 24
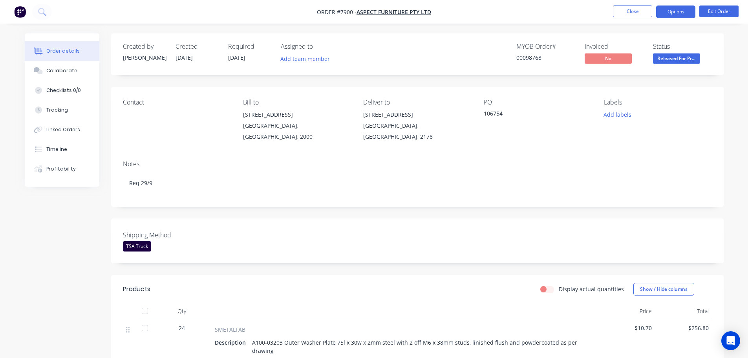
click at [681, 11] on button "Options" at bounding box center [675, 11] width 39 height 13
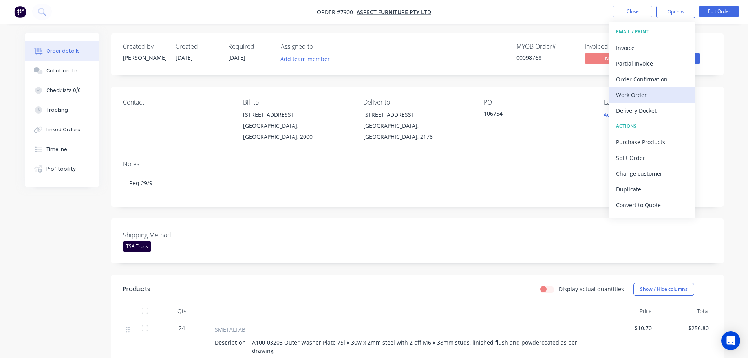
click at [660, 99] on div "Work Order" at bounding box center [652, 94] width 72 height 11
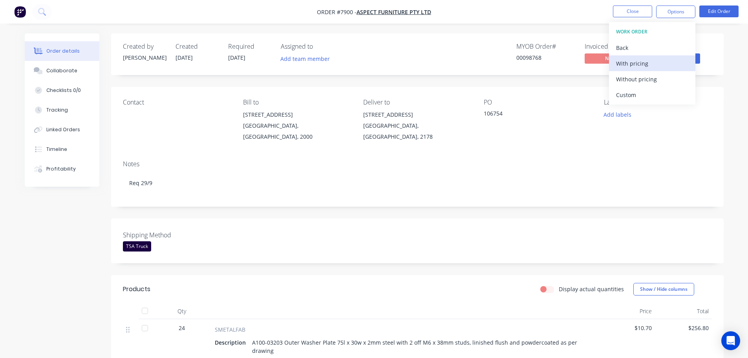
click at [662, 66] on div "With pricing" at bounding box center [652, 63] width 72 height 11
click at [194, 12] on nav "Order #7900 - Aspect Furniture Pty Ltd Close Options EMAIL / PRINT Invoice Part…" at bounding box center [374, 12] width 748 height 24
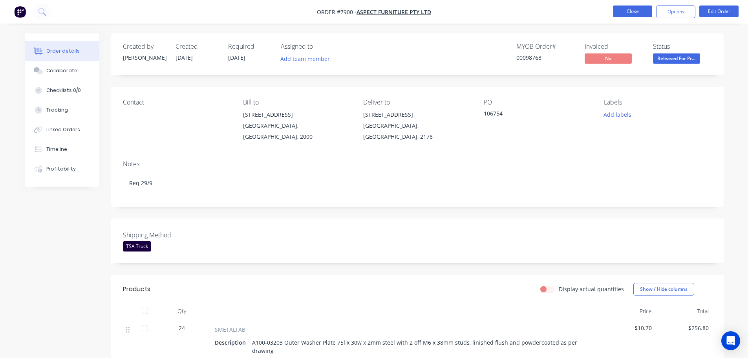
click at [635, 12] on button "Close" at bounding box center [632, 11] width 39 height 12
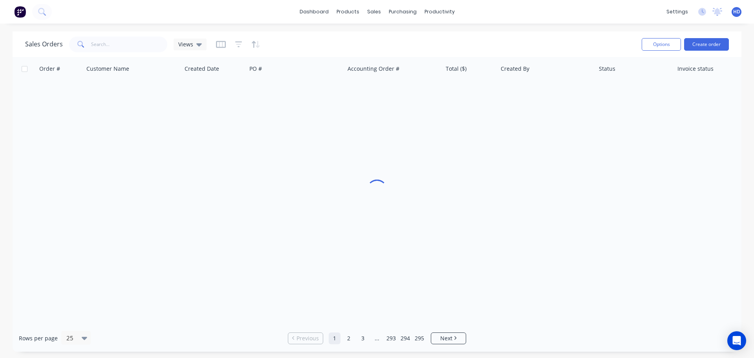
click at [203, 21] on div "dashboard products sales purchasing productivity dashboard products Product Cat…" at bounding box center [377, 12] width 754 height 24
